Goal: Transaction & Acquisition: Purchase product/service

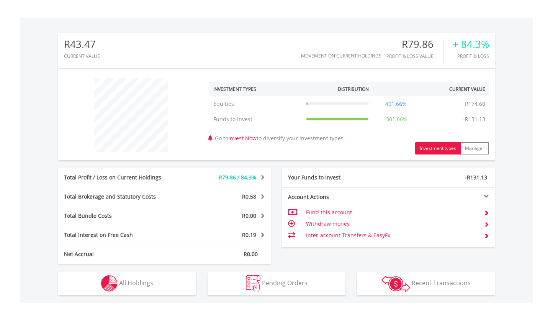
scroll to position [224, 0]
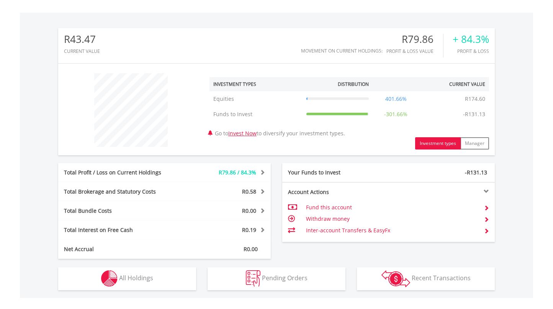
click at [241, 173] on span "R79.86 / 84.3%" at bounding box center [238, 171] width 38 height 7
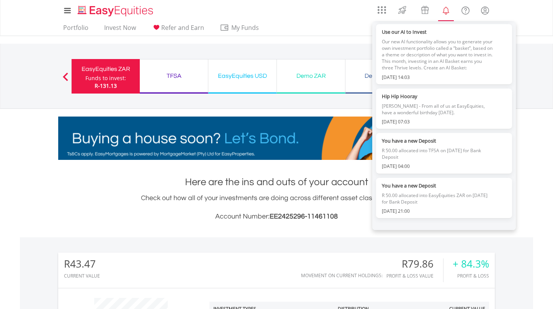
scroll to position [511, 0]
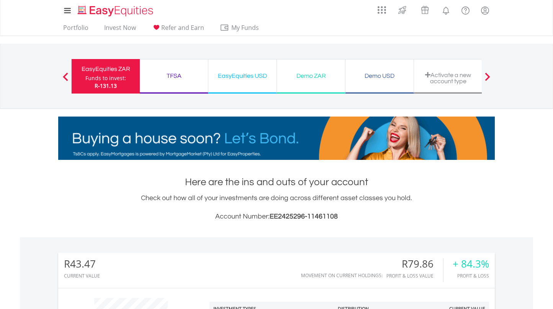
drag, startPoint x: 522, startPoint y: 244, endPoint x: 522, endPoint y: 240, distance: 3.8
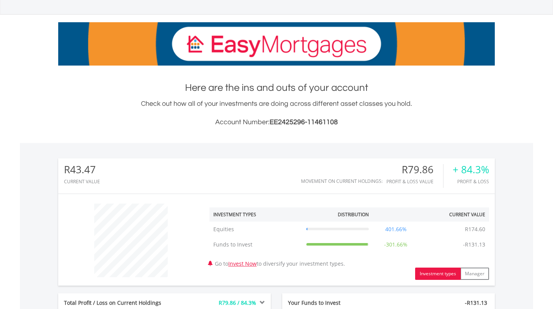
scroll to position [0, 0]
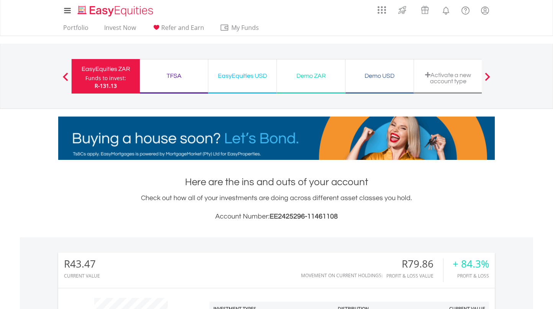
drag, startPoint x: 338, startPoint y: 29, endPoint x: 389, endPoint y: 25, distance: 50.3
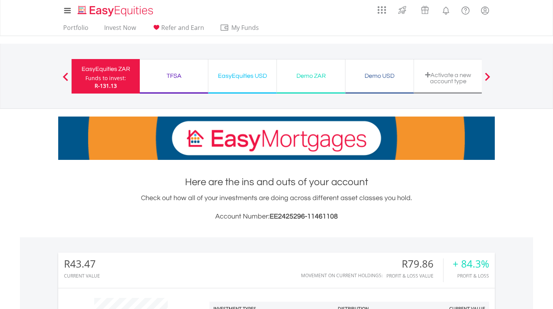
click at [338, 28] on div "Portfolio Invest Now Refer and Earn My Funds Fund your accounts Withdraw Money …" at bounding box center [276, 28] width 436 height 15
click at [461, 12] on lord-icon "FAQ's and Support" at bounding box center [465, 11] width 10 height 10
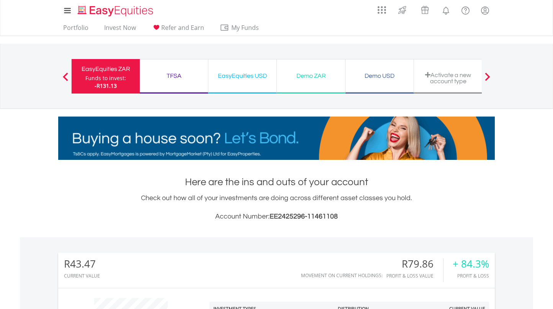
scroll to position [73, 145]
click at [113, 81] on div "Funds to invest:" at bounding box center [105, 78] width 41 height 8
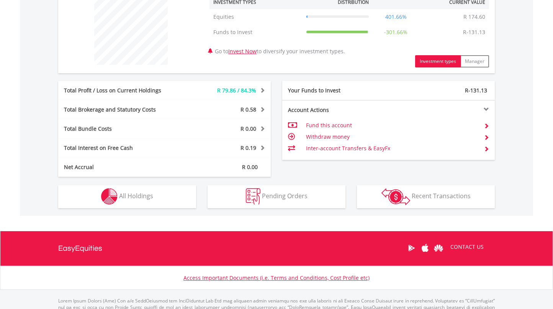
scroll to position [268, 0]
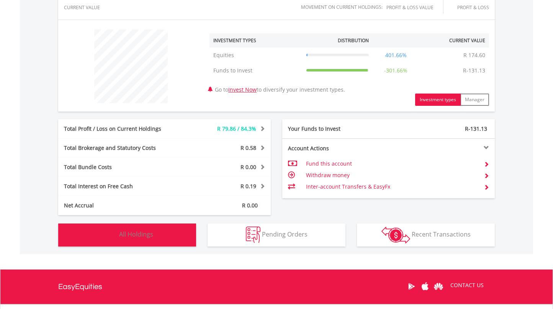
click at [149, 234] on span "All Holdings" at bounding box center [136, 234] width 34 height 8
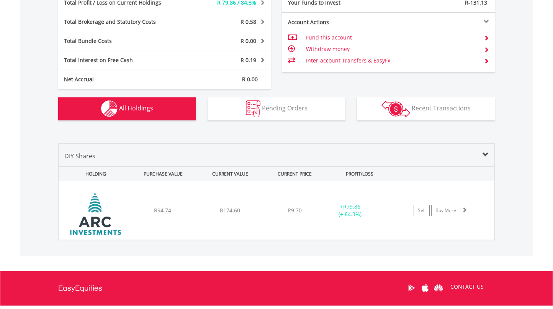
scroll to position [390, 0]
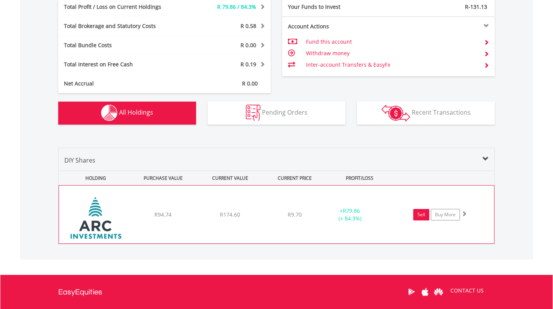
click at [420, 216] on link "Sell" at bounding box center [421, 214] width 16 height 11
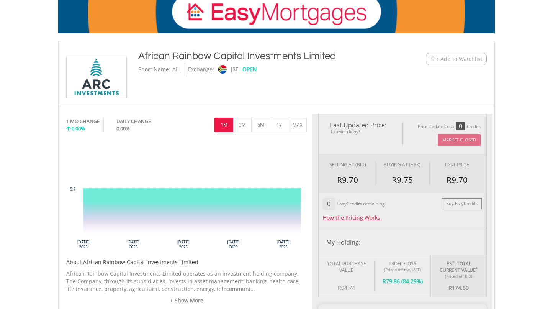
scroll to position [153, 0]
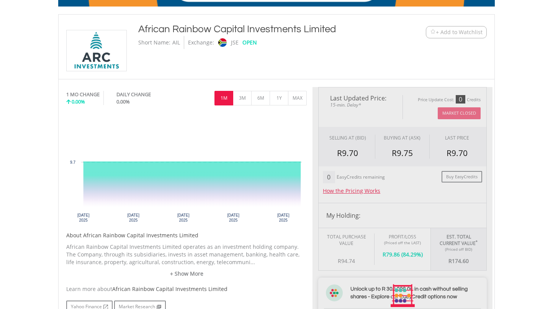
type input "******"
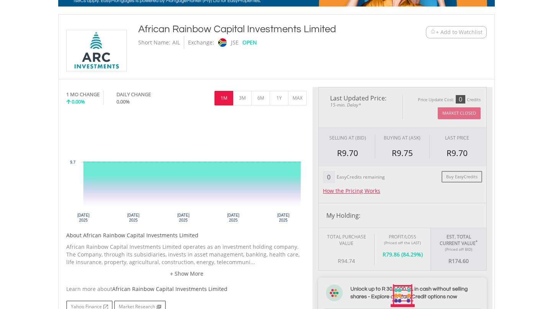
type input "******"
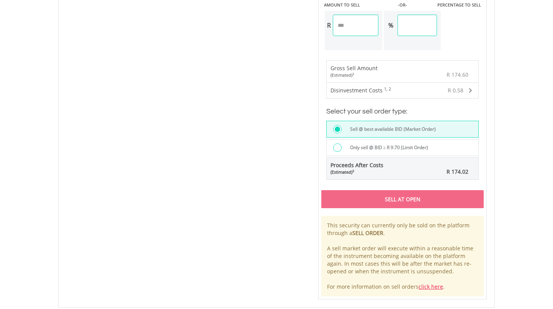
scroll to position [498, 0]
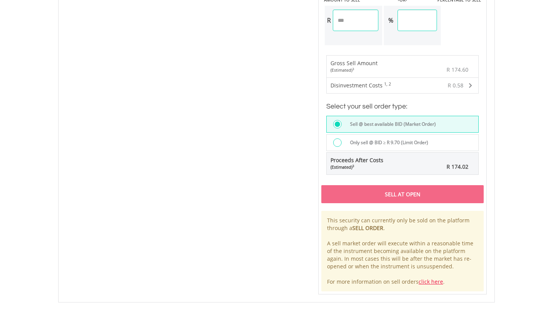
click at [335, 142] on div at bounding box center [337, 142] width 8 height 8
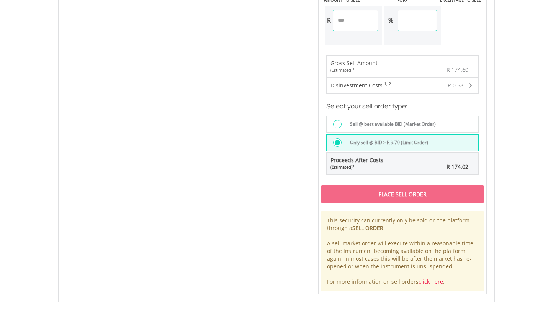
click at [431, 231] on div "This security can currently only be sold on the platform through a SELL ORDER .…" at bounding box center [402, 251] width 162 height 80
click at [392, 196] on div "Place Sell Order" at bounding box center [402, 194] width 162 height 18
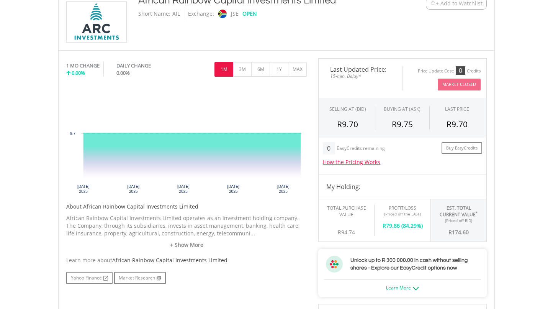
scroll to position [191, 0]
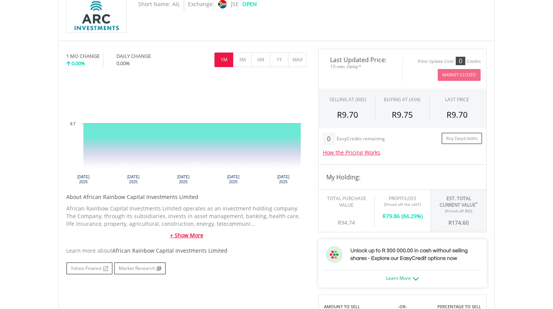
click at [187, 237] on link "+ Show More" at bounding box center [186, 235] width 240 height 8
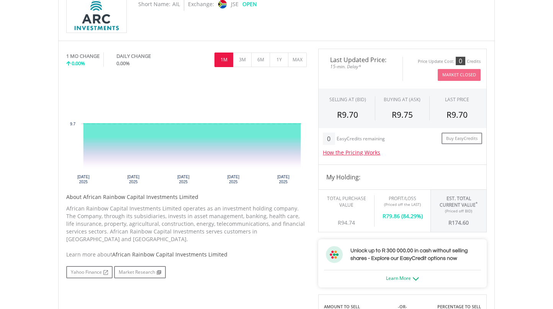
scroll to position [268, 0]
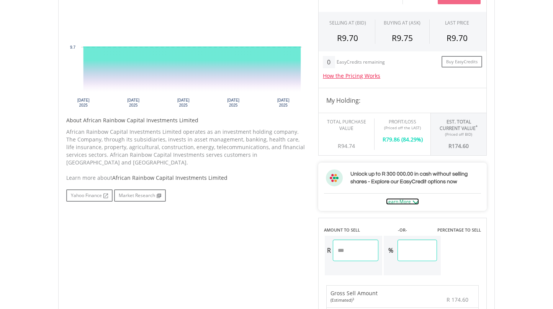
click at [415, 200] on img at bounding box center [416, 201] width 6 height 3
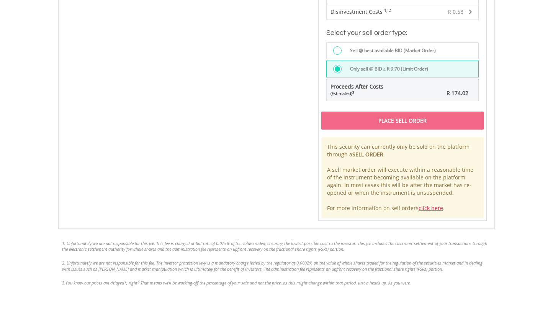
scroll to position [727, 0]
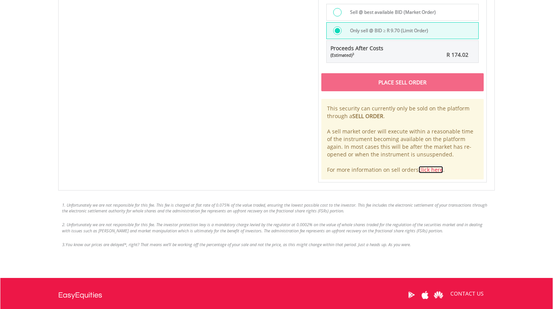
click at [423, 169] on link "click here" at bounding box center [430, 169] width 24 height 7
